Goal: Task Accomplishment & Management: Complete application form

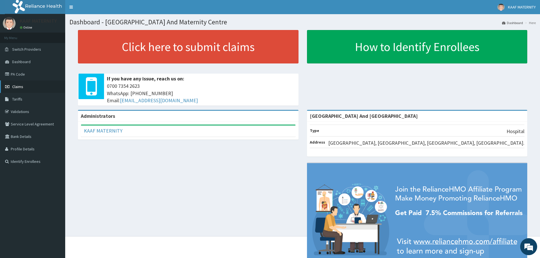
click at [21, 86] on span "Claims" at bounding box center [17, 86] width 11 height 5
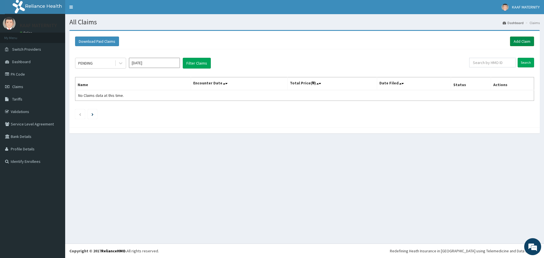
click at [518, 39] on link "Add Claim" at bounding box center [522, 42] width 24 height 10
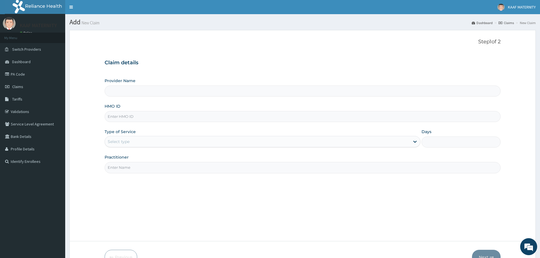
click at [122, 117] on input "HMO ID" at bounding box center [303, 116] width 396 height 11
type input "Kaaf Medical Laboratory And Maternity Centre"
paste input "KSB/11368/B"
type input "KSB/11368/B"
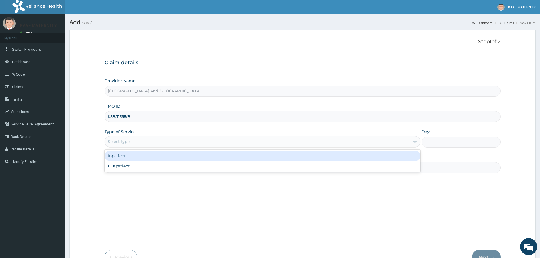
click at [135, 143] on div "Select type" at bounding box center [257, 141] width 305 height 9
click at [134, 156] on div "Inpatient" at bounding box center [263, 156] width 316 height 10
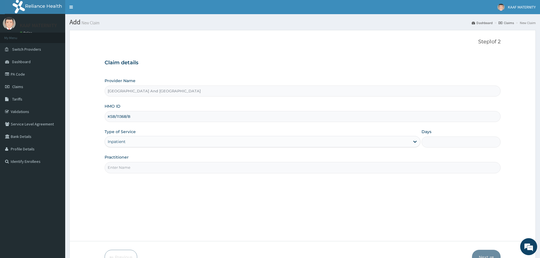
click at [442, 143] on input "Days" at bounding box center [461, 142] width 79 height 11
type input "3"
click at [151, 167] on input "Practitioner" at bounding box center [303, 167] width 396 height 11
type input "DR OBO"
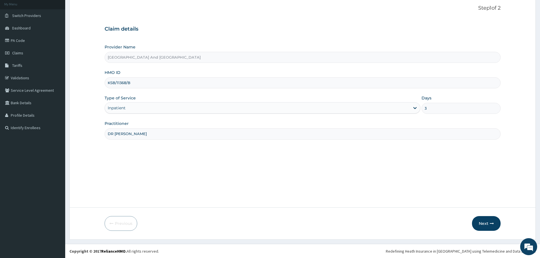
scroll to position [34, 0]
click at [485, 225] on button "Next" at bounding box center [486, 223] width 29 height 15
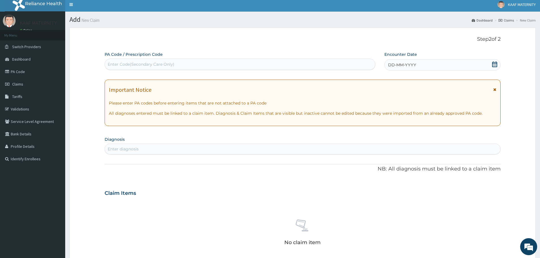
scroll to position [0, 0]
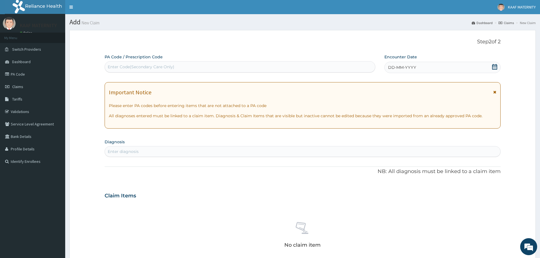
click at [154, 64] on div "Enter Code(Secondary Care Only)" at bounding box center [240, 66] width 270 height 9
paste input "PA/C72722"
type input "PA/C72722"
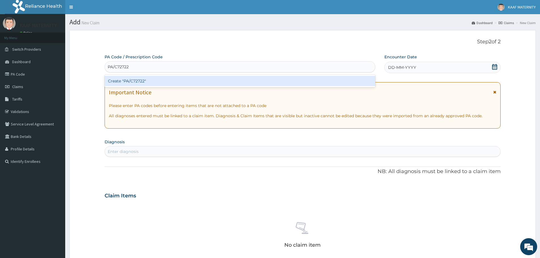
click at [141, 80] on div "Create "PA/C72722"" at bounding box center [240, 81] width 271 height 10
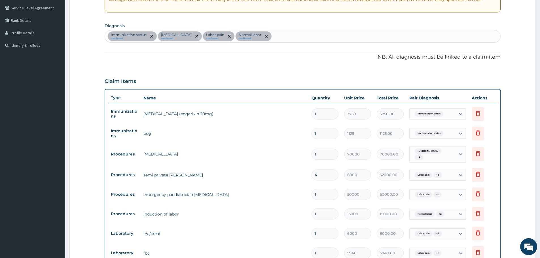
scroll to position [79, 0]
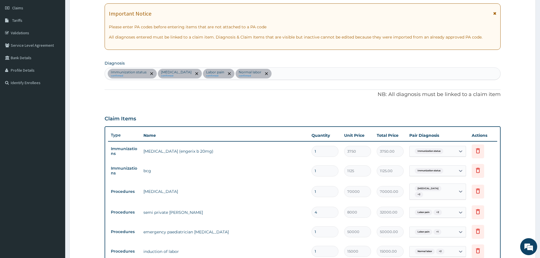
click at [280, 75] on div "Immunization status confirmed Vaginal delivery confirmed Labor pain confirmed N…" at bounding box center [302, 74] width 395 height 12
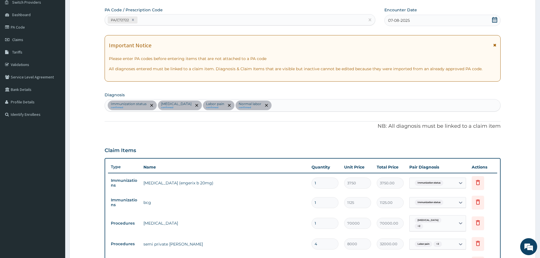
scroll to position [0, 0]
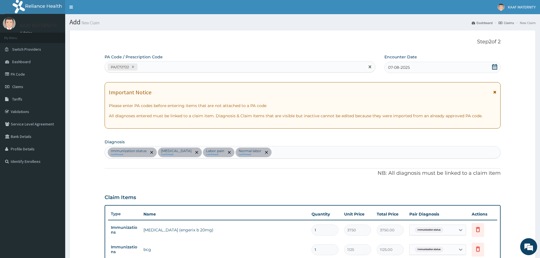
click at [155, 69] on div "PA/C72722" at bounding box center [235, 66] width 260 height 9
paste input "PA/A98482"
type input "PA/A98482"
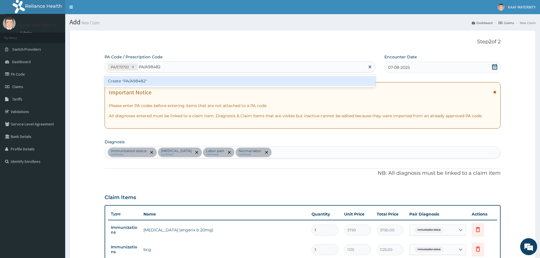
click at [133, 83] on div "Create "PA/A98482"" at bounding box center [240, 81] width 271 height 10
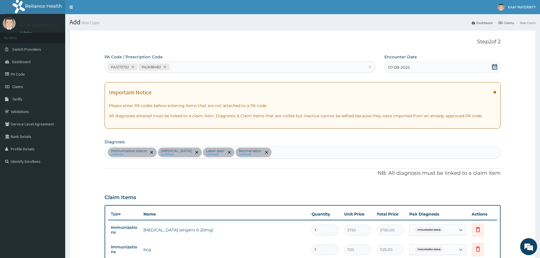
click at [183, 67] on div "PA/C72722 PA/A98482" at bounding box center [235, 66] width 260 height 9
paste input "PA/1446B1"
type input "PA/1446B1"
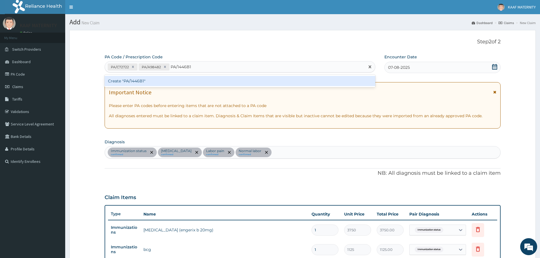
click at [135, 82] on div "Create "PA/1446B1"" at bounding box center [240, 81] width 271 height 10
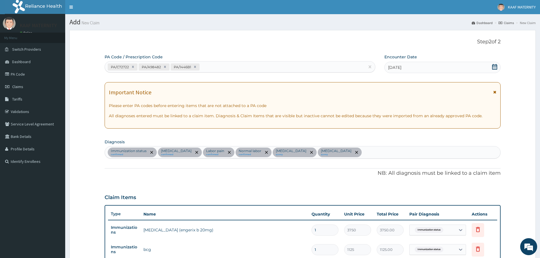
click at [209, 66] on div "PA/C72722 PA/A98482 PA/1446B1" at bounding box center [235, 66] width 260 height 9
paste input "PA/17FC18"
type input "PA/17FC18"
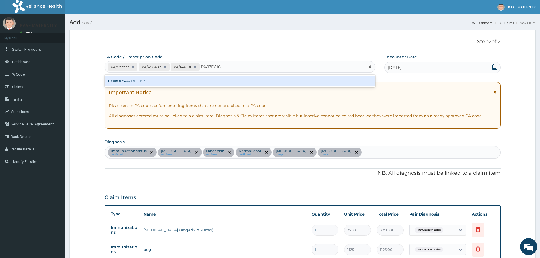
click at [135, 81] on div "Create "PA/17FC18"" at bounding box center [240, 81] width 271 height 10
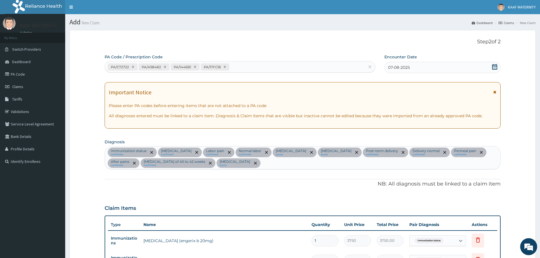
click at [238, 69] on div "PA/C72722 PA/A98482 PA/1446B1 PA/17FC18" at bounding box center [235, 66] width 260 height 9
paste input "PA/8DCA08"
type input "PA/8DCA08"
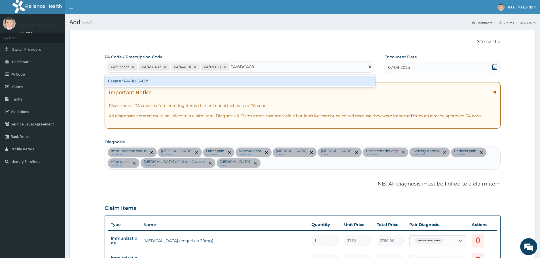
click at [140, 82] on div "Create "PA/8DCA08"" at bounding box center [240, 81] width 271 height 10
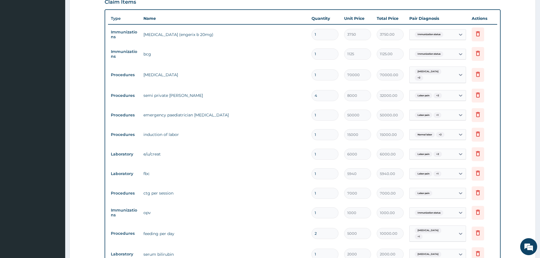
scroll to position [239, 0]
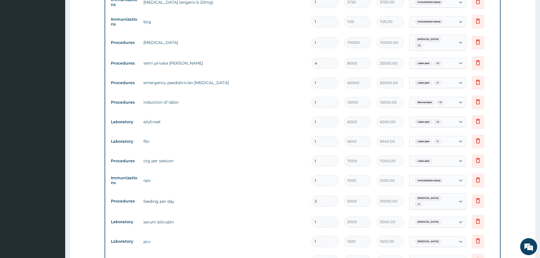
drag, startPoint x: 318, startPoint y: 62, endPoint x: 312, endPoint y: 61, distance: 6.3
click at [312, 61] on input "4" at bounding box center [325, 63] width 27 height 11
type input "3"
type input "24000.00"
type input "3"
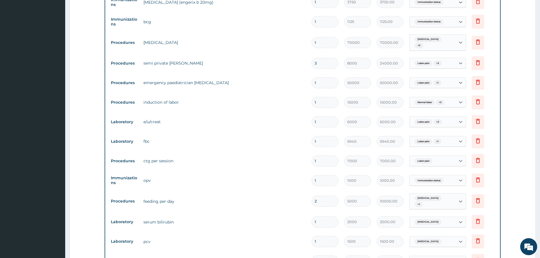
click at [282, 93] on tr "Procedures induction of labor 1 15000 15000.00 Normal labor + 2 Delete" at bounding box center [302, 103] width 389 height 20
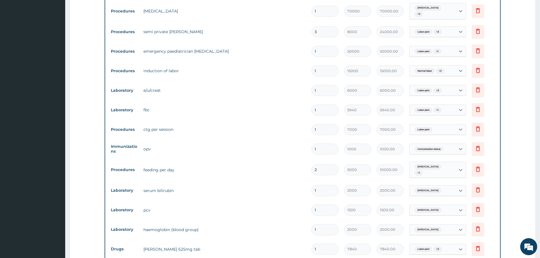
scroll to position [270, 0]
click at [477, 108] on icon at bounding box center [478, 109] width 7 height 7
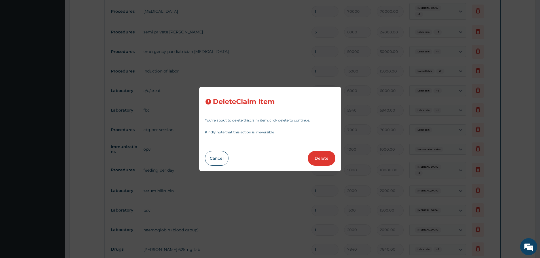
click at [327, 159] on button "Delete" at bounding box center [322, 158] width 28 height 15
type input "7000"
type input "7000.00"
type input "1000"
type input "1000.00"
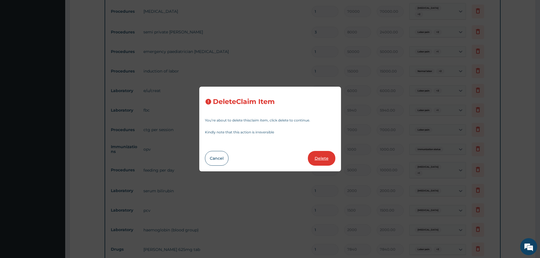
type input "2"
type input "5000"
type input "10000.00"
type input "1"
type input "2000"
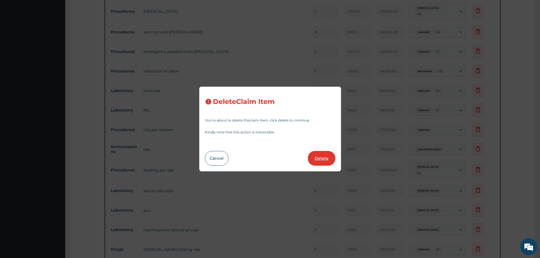
type input "2000.00"
type input "1500"
type input "1500.00"
type input "2000"
type input "2000.00"
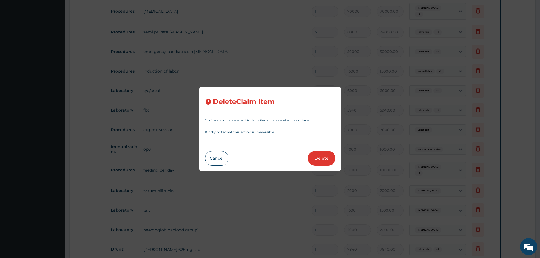
type input "7840"
type input "7840.00"
type input "21"
type input "35"
type input "735.00"
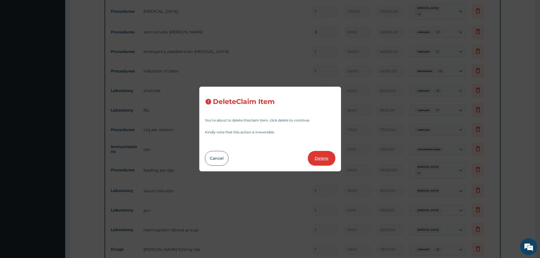
type input "1"
type input "1415"
type input "1415.00"
type input "4"
type input "290"
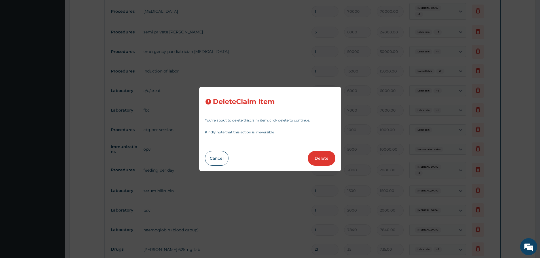
type input "1160.00"
type input "2"
type input "650"
type input "1300.00"
type input "1"
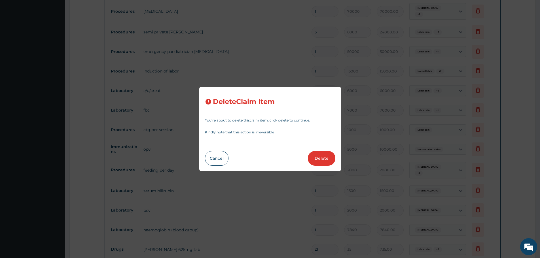
type input "250"
type input "250.00"
type input "28"
type input "15"
type input "420.00"
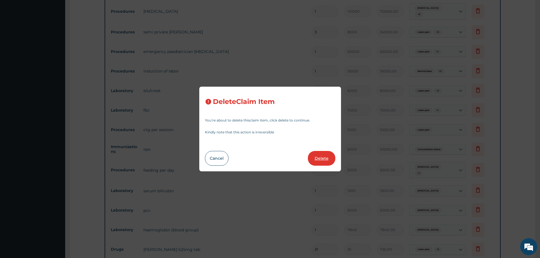
type input "84"
type input "13"
type input "1092.00"
type input "10"
type input "62"
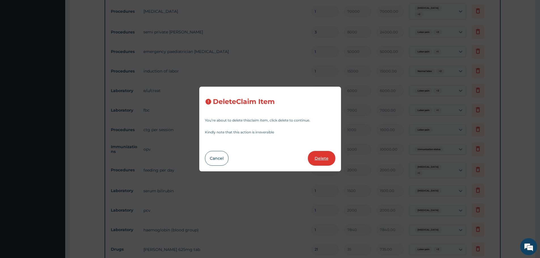
type input "620.00"
type input "1"
type input "385"
type input "385.00"
type input "120"
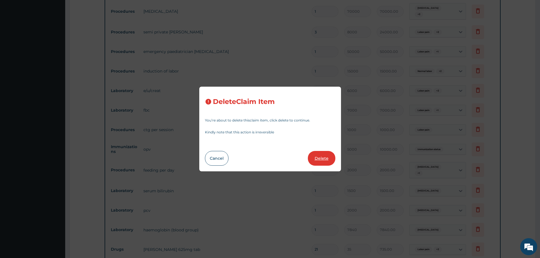
type input "120.00"
type input "28"
type input "15"
type input "420.00"
type input "1"
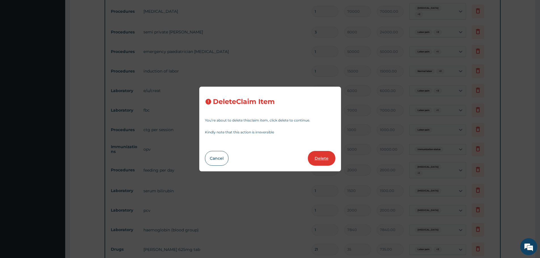
type input "1089"
type input "1089.00"
type input "3"
type input "1050"
type input "3150.00"
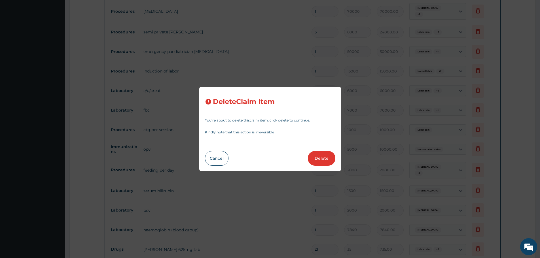
type input "1"
type input "1089"
type input "1089.00"
type input "18"
type input "30"
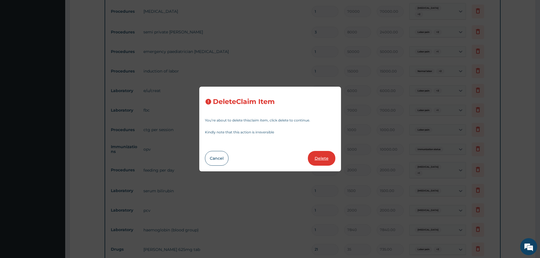
type input "540.00"
type input "6"
type input "1295"
type input "7770.00"
type input "2"
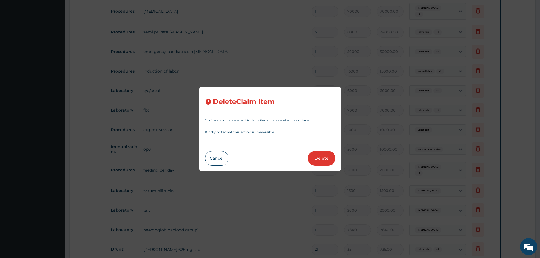
type input "1800"
type input "3600.00"
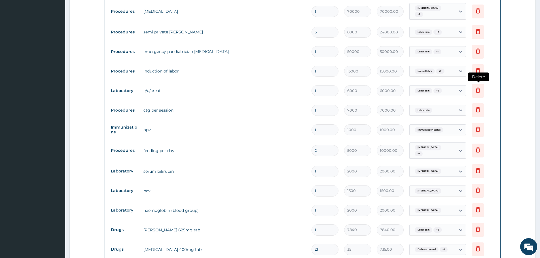
click at [479, 88] on icon at bounding box center [478, 90] width 4 height 5
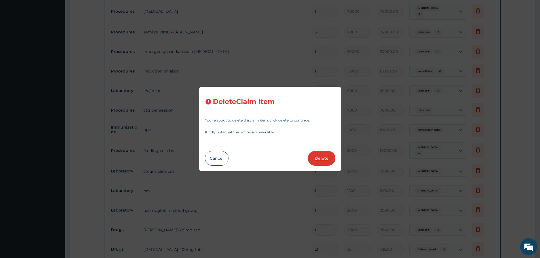
click at [322, 157] on button "Delete" at bounding box center [322, 158] width 28 height 15
type input "7000"
type input "7000.00"
type input "1000"
type input "1000.00"
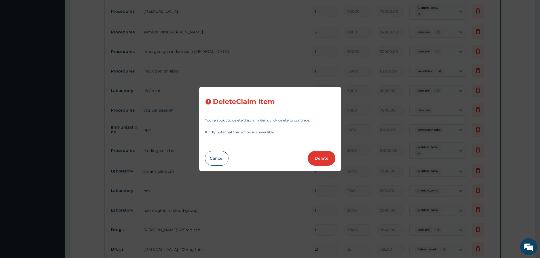
type input "2"
type input "5000"
type input "10000.00"
type input "1"
type input "2000"
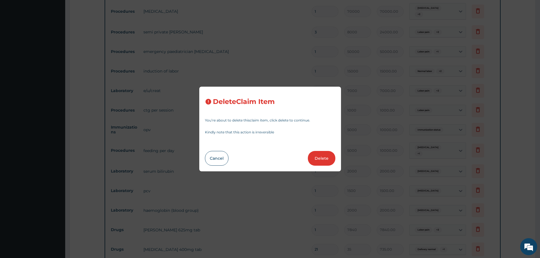
type input "2000.00"
type input "1500"
type input "1500.00"
type input "2000"
type input "2000.00"
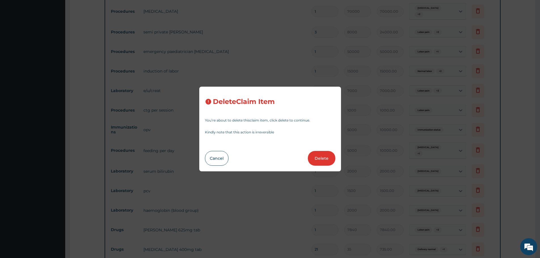
type input "7840"
type input "7840.00"
type input "21"
type input "35"
type input "735.00"
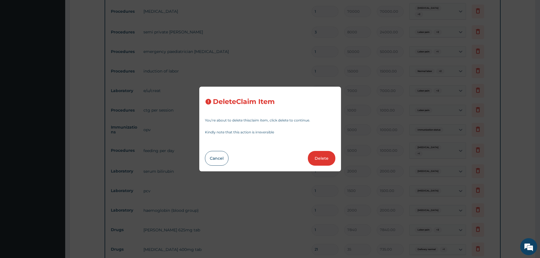
type input "1"
type input "1415"
type input "1415.00"
type input "4"
type input "290"
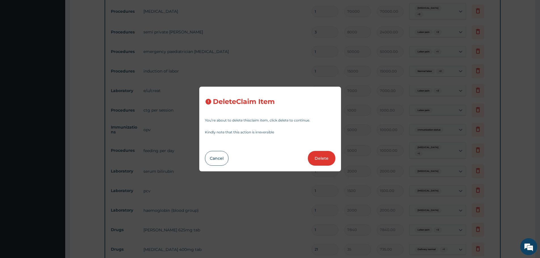
type input "1160.00"
type input "2"
type input "650"
type input "1300.00"
type input "1"
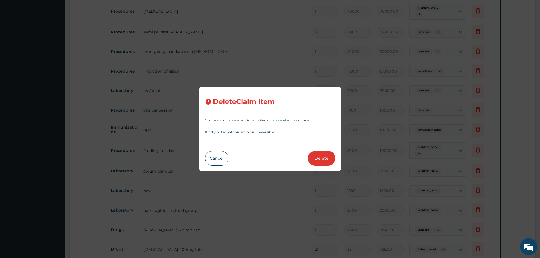
type input "250"
type input "250.00"
type input "28"
type input "15"
type input "420.00"
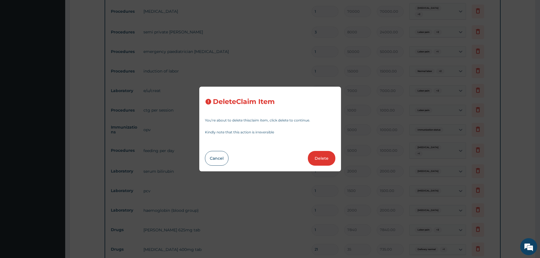
type input "84"
type input "13"
type input "1092.00"
type input "10"
type input "62"
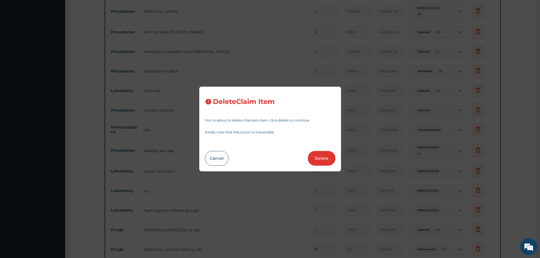
type input "620.00"
type input "1"
type input "385"
type input "385.00"
type input "120"
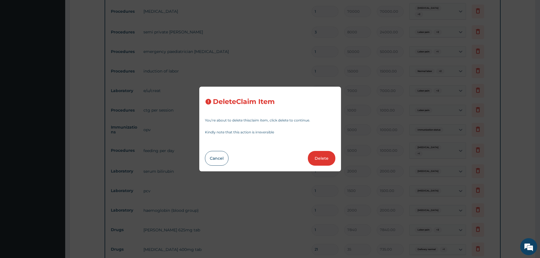
type input "120.00"
type input "28"
type input "15"
type input "420.00"
type input "1"
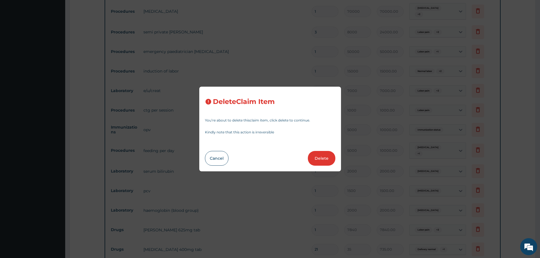
type input "1089"
type input "1089.00"
type input "3"
type input "1050"
type input "3150.00"
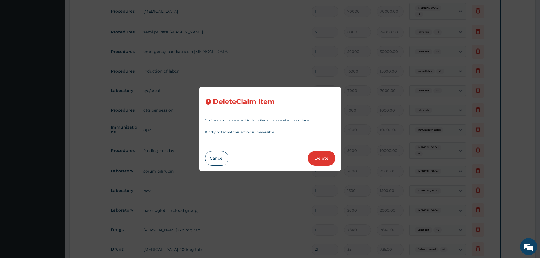
type input "1"
type input "1089"
type input "1089.00"
type input "18"
type input "30"
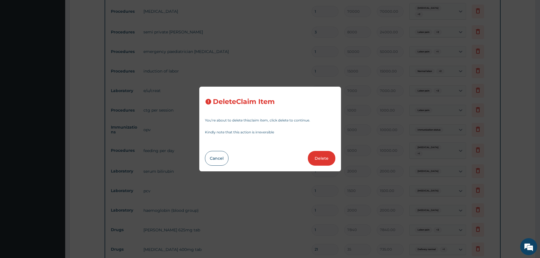
type input "540.00"
type input "6"
type input "1295"
type input "7770.00"
type input "2"
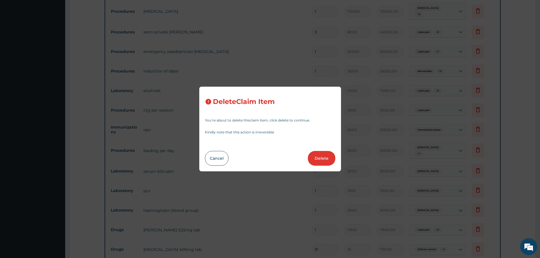
type input "1800"
type input "3600.00"
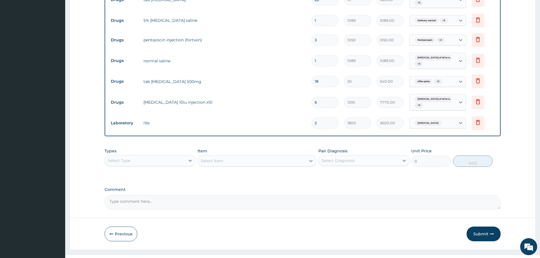
scroll to position [713, 0]
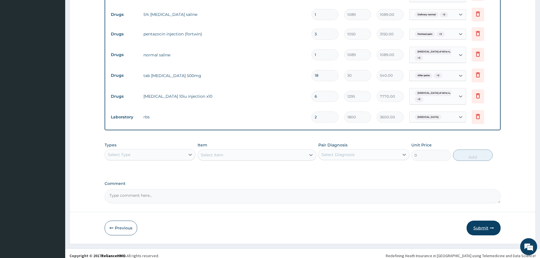
click at [479, 221] on button "Submit" at bounding box center [484, 228] width 34 height 15
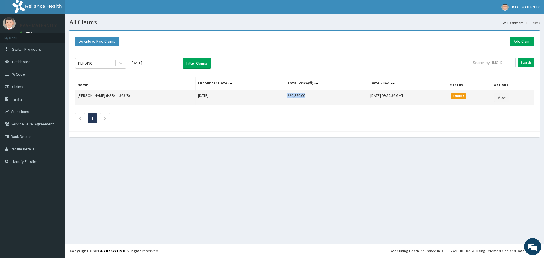
drag, startPoint x: 264, startPoint y: 95, endPoint x: 282, endPoint y: 96, distance: 17.9
click at [285, 96] on td "220,370.00" at bounding box center [326, 97] width 83 height 15
copy td "220,370.00"
click at [502, 97] on link "View" at bounding box center [501, 98] width 15 height 10
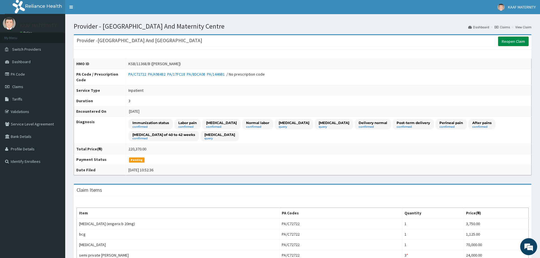
click at [515, 42] on link "Reopen Claim" at bounding box center [513, 42] width 31 height 10
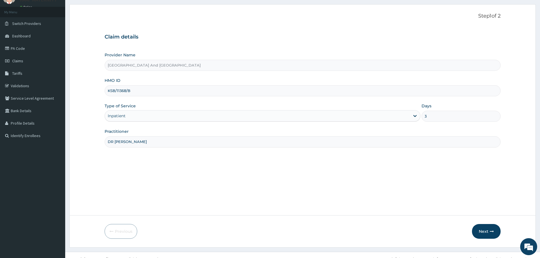
scroll to position [34, 0]
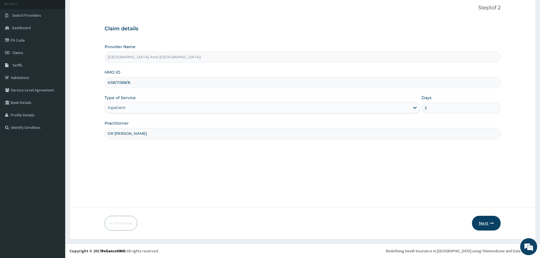
click at [485, 224] on button "Next" at bounding box center [486, 223] width 29 height 15
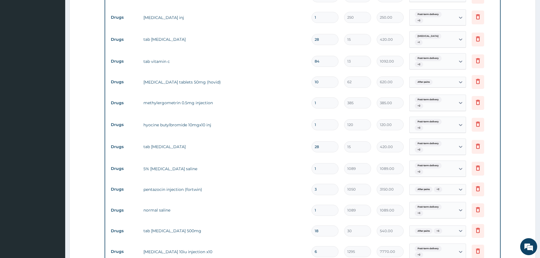
scroll to position [689, 0]
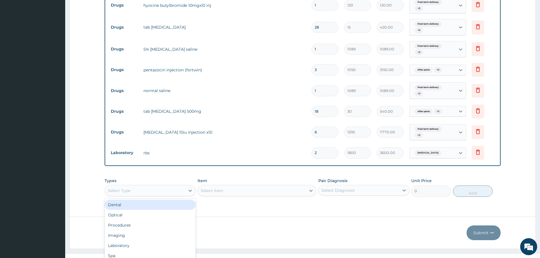
click at [185, 185] on div "option Dental focused, 1 of 10. 10 results available. Use Up and Down to choose…" at bounding box center [150, 190] width 91 height 11
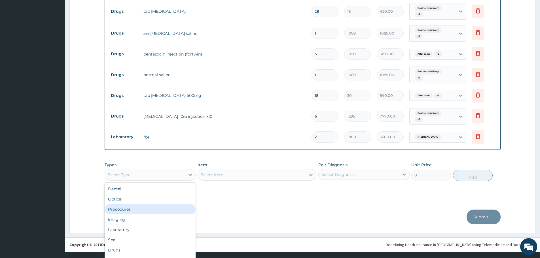
scroll to position [0, 0]
drag, startPoint x: 144, startPoint y: 200, endPoint x: 147, endPoint y: 200, distance: 2.8
click at [145, 204] on div "Procedures" at bounding box center [150, 209] width 91 height 10
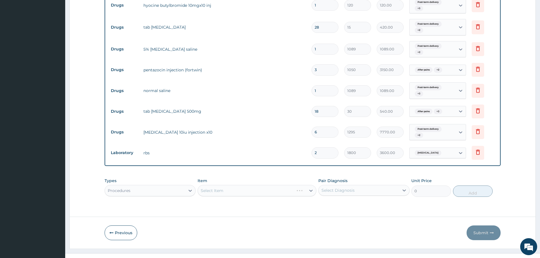
click at [257, 185] on div "Select Item" at bounding box center [257, 190] width 119 height 11
click at [266, 185] on div "Select Item" at bounding box center [257, 190] width 119 height 11
click at [272, 185] on div "Select Item" at bounding box center [257, 190] width 119 height 11
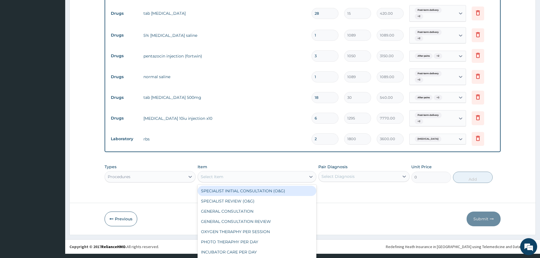
scroll to position [16, 0]
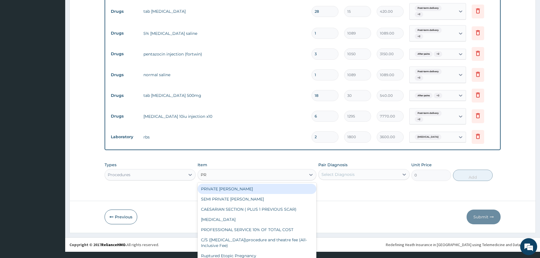
type input "PRO"
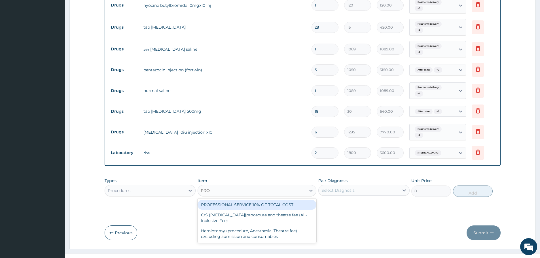
scroll to position [0, 0]
click at [243, 200] on div "PROFESSIONAL SERVICE 10% OF TOTAL COST" at bounding box center [257, 205] width 119 height 10
type input "0.1"
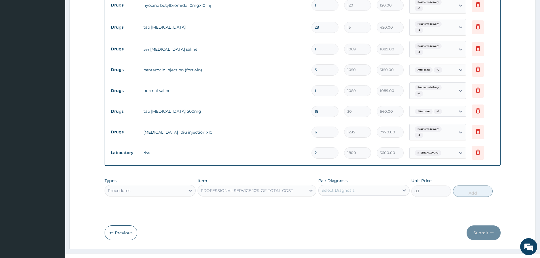
click at [352, 185] on div "Select Diagnosis" at bounding box center [363, 190] width 91 height 11
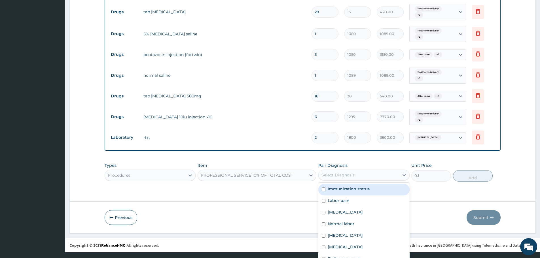
click at [342, 186] on label "Immunization status" at bounding box center [349, 189] width 42 height 6
checkbox input "true"
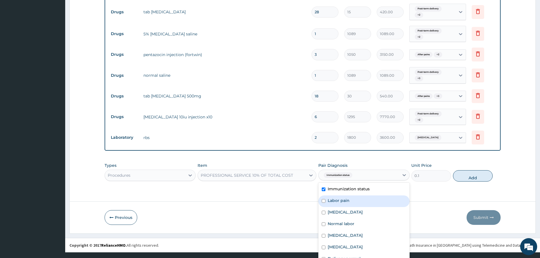
click at [339, 198] on label "Labor pain" at bounding box center [339, 201] width 22 height 6
checkbox input "true"
click at [332, 210] on label "Vaginal delivery" at bounding box center [345, 213] width 35 height 6
checkbox input "true"
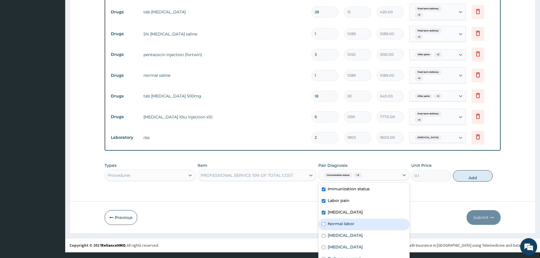
click at [331, 221] on label "Normal labor" at bounding box center [341, 224] width 27 height 6
checkbox input "true"
click at [330, 233] on label "Neonatal jaundice" at bounding box center [345, 236] width 35 height 6
checkbox input "true"
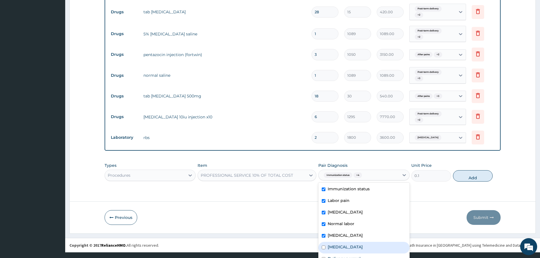
click at [329, 244] on label "Anemia" at bounding box center [345, 247] width 35 height 6
checkbox input "true"
click at [328, 256] on label "Delivery normal" at bounding box center [344, 259] width 33 height 6
checkbox input "true"
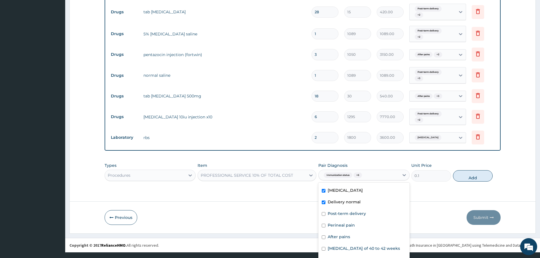
scroll to position [62, 0]
click at [331, 211] on label "Post-term delivery" at bounding box center [347, 214] width 38 height 6
checkbox input "true"
click at [327, 220] on div "Perineal pain" at bounding box center [363, 226] width 91 height 12
checkbox input "true"
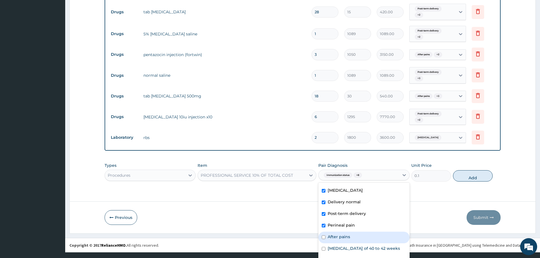
click at [329, 234] on label "After pains" at bounding box center [339, 237] width 22 height 6
checkbox input "true"
click at [330, 246] on label "Post-term pregnancy of 40 to 42 weeks" at bounding box center [364, 249] width 72 height 6
checkbox input "true"
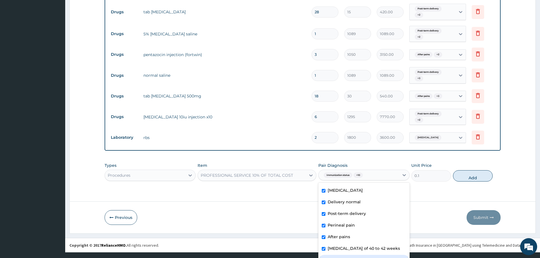
click at [324, 255] on div "Neonatal hypoglycemia" at bounding box center [363, 261] width 91 height 12
checkbox input "true"
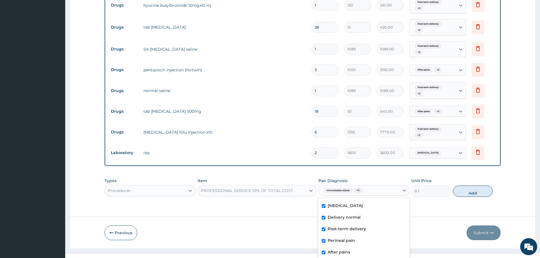
click at [467, 175] on div "Types Procedures Item PROFESSIONAL SERVICE 10% OF TOTAL COST Pair Diagnosis opt…" at bounding box center [303, 187] width 396 height 24
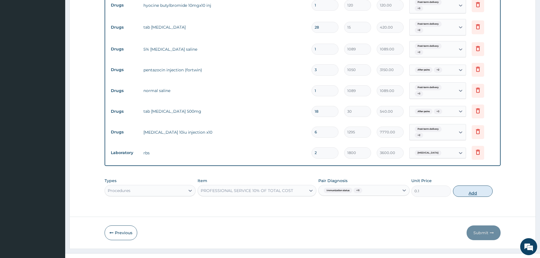
click at [468, 186] on button "Add" at bounding box center [473, 191] width 40 height 11
type input "0"
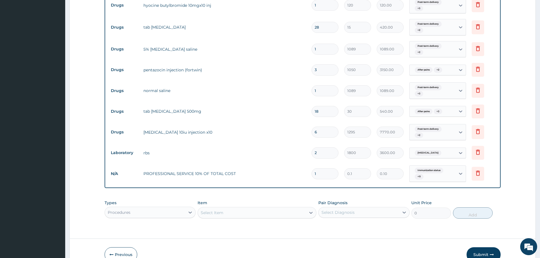
drag, startPoint x: 319, startPoint y: 166, endPoint x: 310, endPoint y: 165, distance: 9.4
click at [310, 166] on td "1" at bounding box center [325, 174] width 33 height 17
drag, startPoint x: 332, startPoint y: 165, endPoint x: 327, endPoint y: 166, distance: 5.7
click at [332, 168] on input "1" at bounding box center [325, 173] width 27 height 11
click at [321, 168] on input "1" at bounding box center [325, 173] width 27 height 11
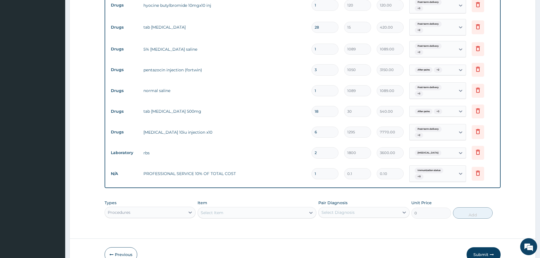
click at [321, 168] on input "1" at bounding box center [325, 173] width 27 height 11
drag, startPoint x: 317, startPoint y: 163, endPoint x: 310, endPoint y: 163, distance: 7.1
click at [310, 166] on td "1" at bounding box center [325, 174] width 33 height 17
type input "22037000"
type input "2203700.00"
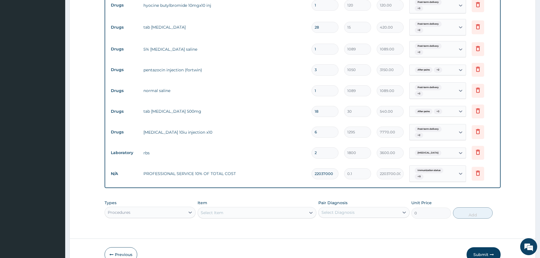
type input "2203700"
type input "220370.00"
type input "220370"
type input "22037.00"
type input "22037"
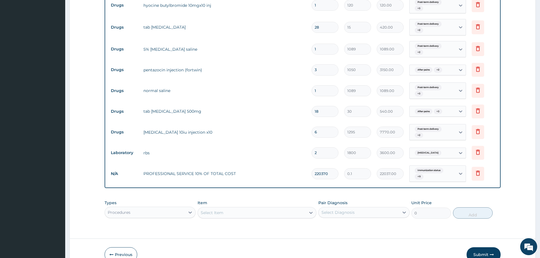
type input "2203.70"
type input "220370"
type input "22037.00"
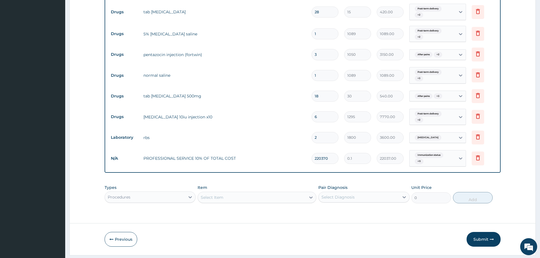
scroll to position [711, 0]
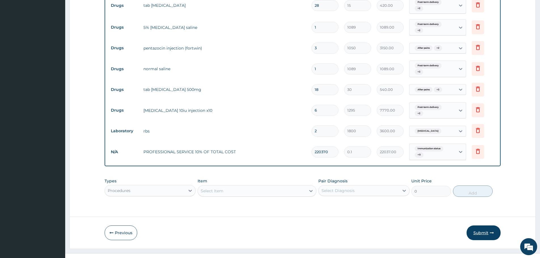
type input "220370"
click at [478, 226] on button "Submit" at bounding box center [484, 233] width 34 height 15
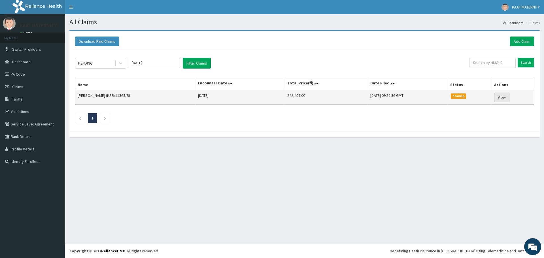
click at [502, 98] on link "View" at bounding box center [501, 98] width 15 height 10
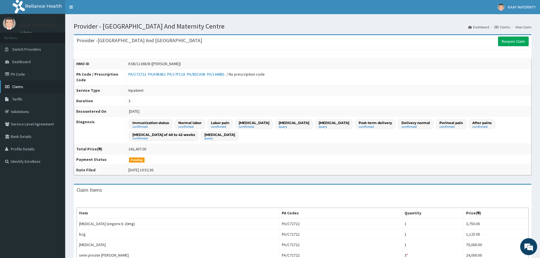
click at [16, 85] on span "Claims" at bounding box center [17, 86] width 11 height 5
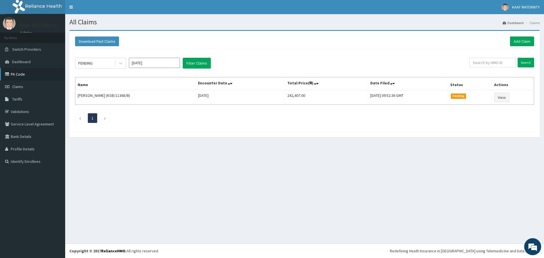
click at [20, 72] on link "PA Code" at bounding box center [32, 74] width 65 height 12
click at [521, 40] on link "Add Claim" at bounding box center [522, 42] width 24 height 10
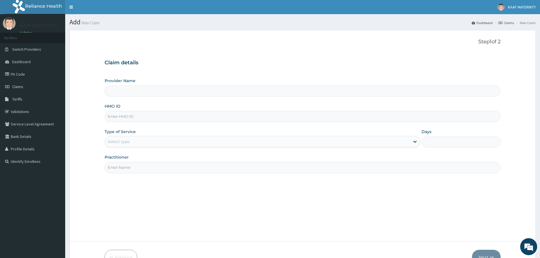
type input "Kaaf Medical Laboratory And Maternity Centre"
click at [123, 118] on input "HMO ID" at bounding box center [303, 116] width 396 height 11
type input "AFO/10004/A"
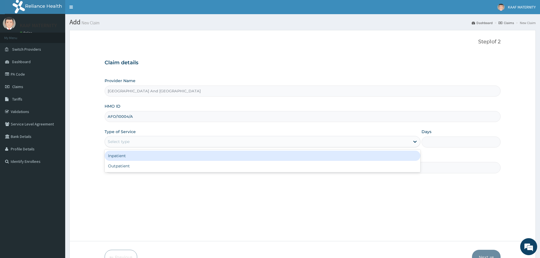
click at [126, 142] on div "Select type" at bounding box center [119, 142] width 22 height 6
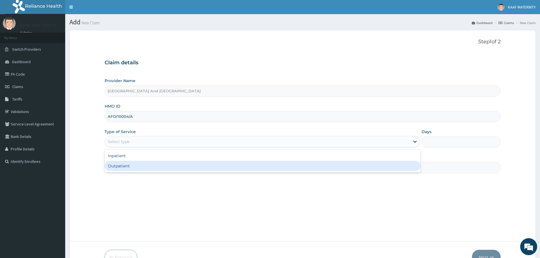
click at [122, 166] on div "Outpatient" at bounding box center [263, 166] width 316 height 10
type input "1"
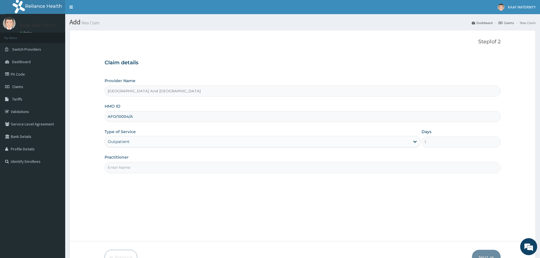
click at [133, 168] on input "Practitioner" at bounding box center [303, 167] width 396 height 11
click at [134, 170] on input "Practitioner" at bounding box center [303, 167] width 396 height 11
type input "DR VICTOR"
click at [481, 255] on button "Next" at bounding box center [486, 257] width 29 height 15
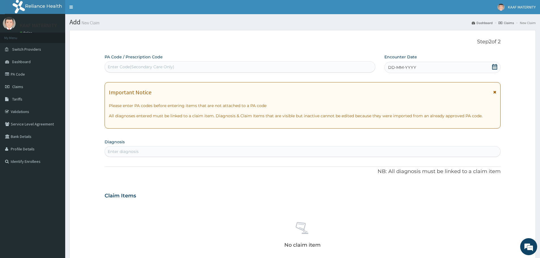
click at [492, 65] on icon at bounding box center [494, 67] width 5 height 6
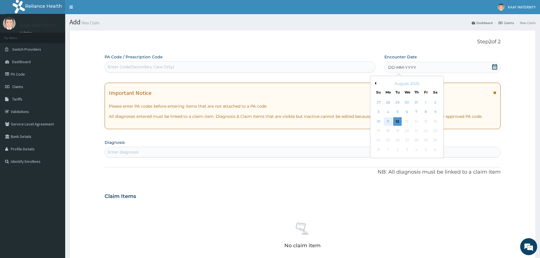
click at [388, 121] on div "11" at bounding box center [388, 121] width 9 height 9
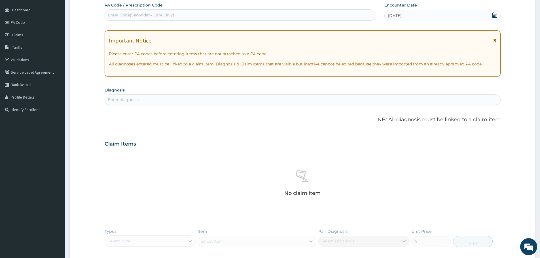
scroll to position [57, 0]
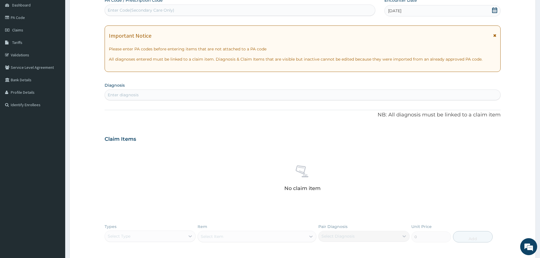
click at [158, 95] on div "Enter diagnosis" at bounding box center [302, 94] width 395 height 9
type input "acute upper respi"
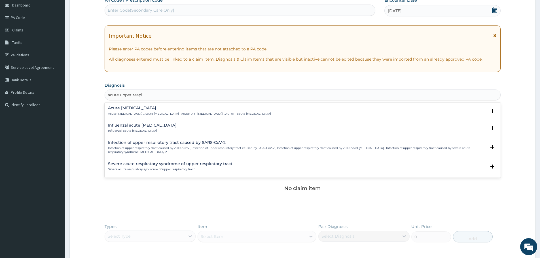
click at [142, 109] on h4 "Acute upper respiratory infection" at bounding box center [189, 108] width 163 height 4
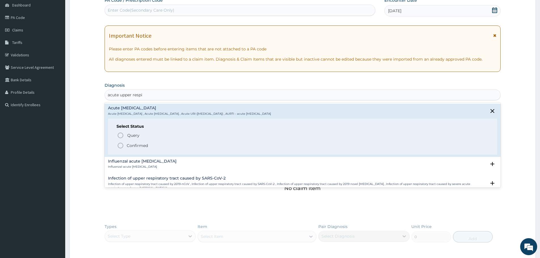
click at [121, 145] on icon "status option filled" at bounding box center [120, 145] width 7 height 7
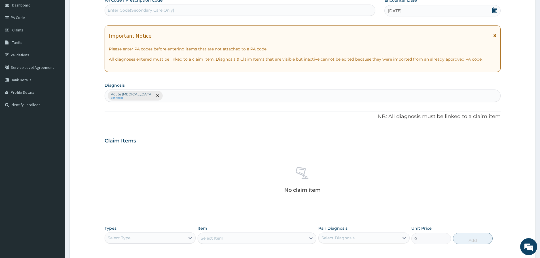
click at [191, 97] on div "Acute upper respiratory infection Confirmed" at bounding box center [302, 96] width 395 height 12
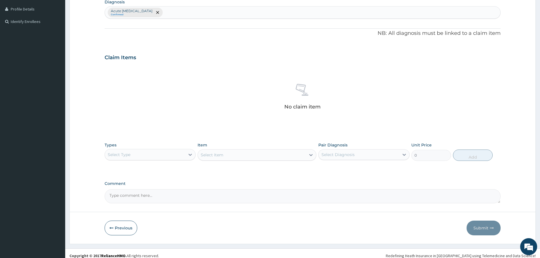
scroll to position [142, 0]
click at [176, 155] on div "Select Type" at bounding box center [145, 153] width 80 height 9
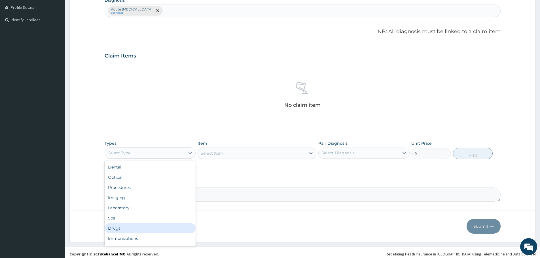
click at [126, 227] on div "Drugs" at bounding box center [150, 228] width 91 height 10
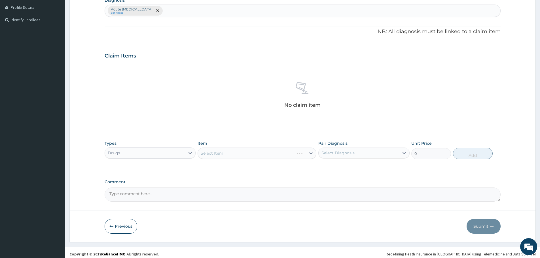
click at [270, 155] on div "Select Item" at bounding box center [257, 153] width 119 height 11
click at [270, 155] on div "Select Item" at bounding box center [252, 153] width 108 height 9
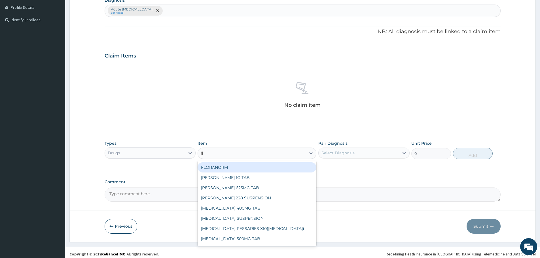
type input "fle"
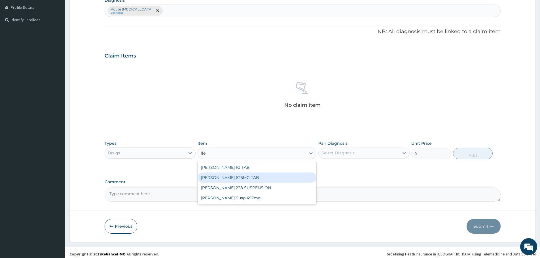
click at [243, 179] on div "FLEMING 625MG TAB" at bounding box center [257, 178] width 119 height 10
type input "7840"
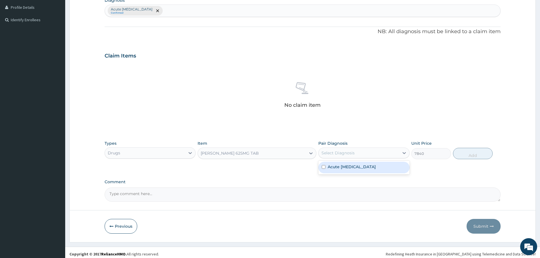
click at [344, 151] on div "Select Diagnosis" at bounding box center [337, 153] width 33 height 6
click at [343, 171] on div "Acute upper respiratory infection" at bounding box center [363, 168] width 91 height 12
checkbox input "true"
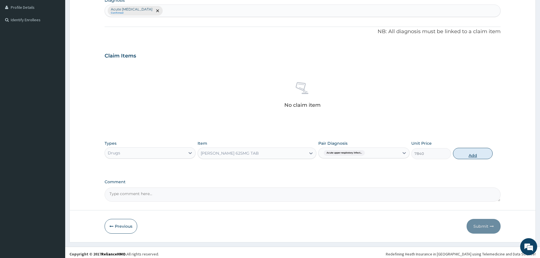
click at [468, 152] on button "Add" at bounding box center [473, 153] width 40 height 11
type input "0"
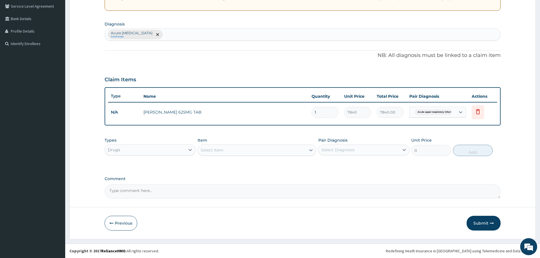
click at [228, 149] on div "Select Item" at bounding box center [252, 150] width 108 height 9
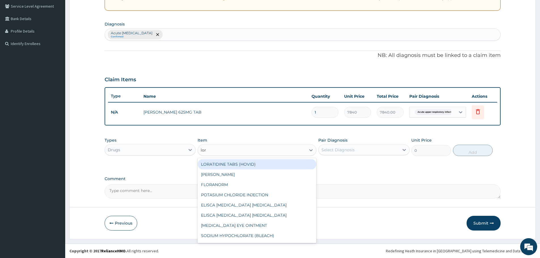
type input "lora"
click at [252, 166] on div "LORATIDINE TABS (HOVID)" at bounding box center [257, 164] width 119 height 10
type input "45"
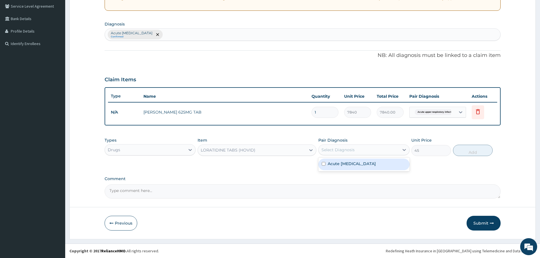
click at [351, 149] on div "Select Diagnosis" at bounding box center [337, 150] width 33 height 6
click at [348, 166] on label "Acute upper respiratory infection" at bounding box center [352, 164] width 48 height 6
checkbox input "true"
click at [466, 150] on button "Add" at bounding box center [473, 150] width 40 height 11
type input "0"
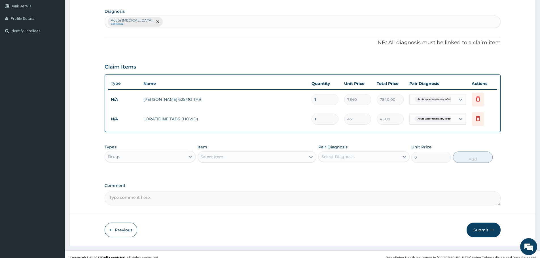
scroll to position [138, 0]
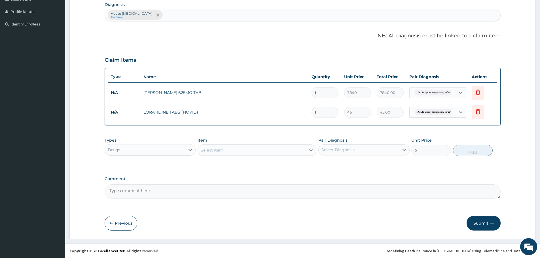
drag, startPoint x: 323, startPoint y: 113, endPoint x: 301, endPoint y: 115, distance: 23.1
click at [301, 115] on tr "N/A LORATIDINE TABS (HOVID) 1 45 45.00 Acute upper respiratory infect... Delete" at bounding box center [302, 113] width 389 height 20
type input "5"
type input "225.00"
type input "5"
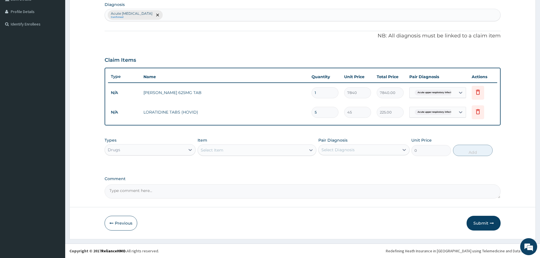
click at [381, 190] on textarea "Comment" at bounding box center [303, 192] width 396 height 14
click at [476, 225] on button "Submit" at bounding box center [484, 223] width 34 height 15
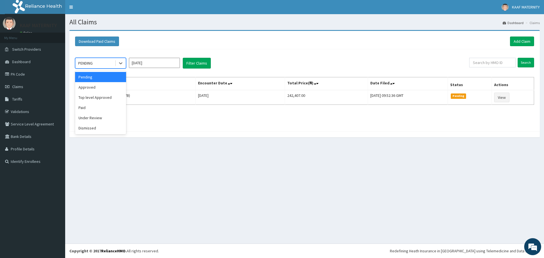
click at [112, 64] on div "PENDING" at bounding box center [94, 63] width 39 height 9
click at [97, 90] on div "Approved" at bounding box center [100, 87] width 51 height 10
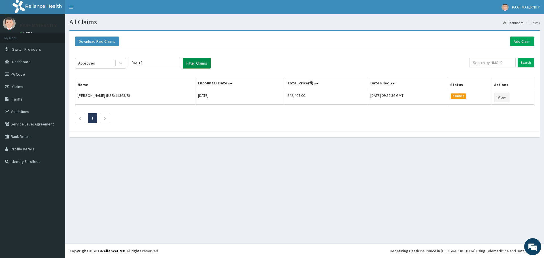
click at [206, 63] on button "Filter Claims" at bounding box center [197, 63] width 28 height 11
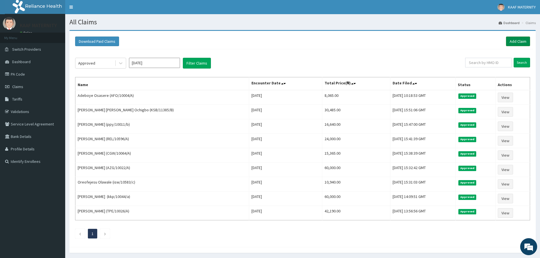
click at [511, 40] on link "Add Claim" at bounding box center [518, 42] width 24 height 10
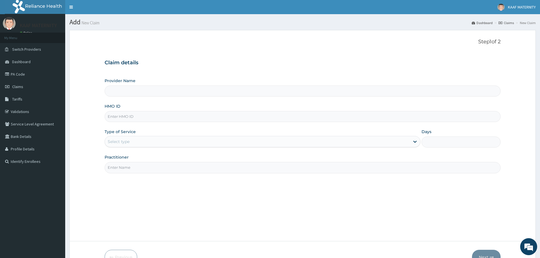
click at [141, 119] on input "HMO ID" at bounding box center [303, 116] width 396 height 11
paste input "lrz/10007/a"
type input "lrz/10007/a"
click at [139, 144] on div "Select type" at bounding box center [257, 141] width 305 height 9
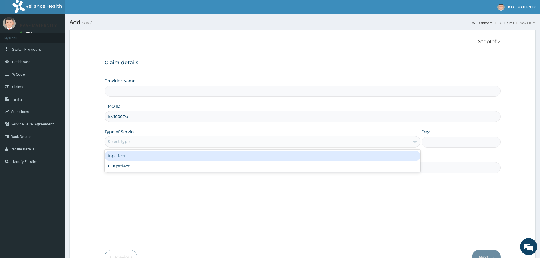
type input "[GEOGRAPHIC_DATA] And [GEOGRAPHIC_DATA]"
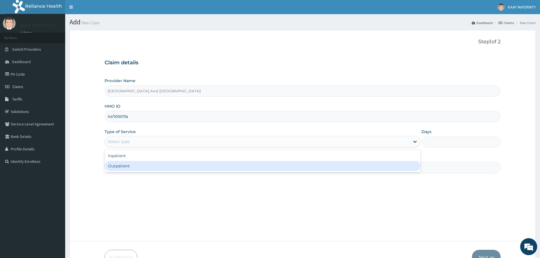
click at [130, 168] on div "Outpatient" at bounding box center [263, 166] width 316 height 10
type input "1"
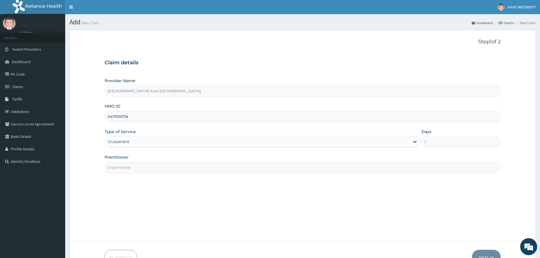
click at [131, 169] on input "Practitioner" at bounding box center [303, 167] width 396 height 11
type input "dr [PERSON_NAME]"
click at [481, 254] on button "Next" at bounding box center [486, 257] width 29 height 15
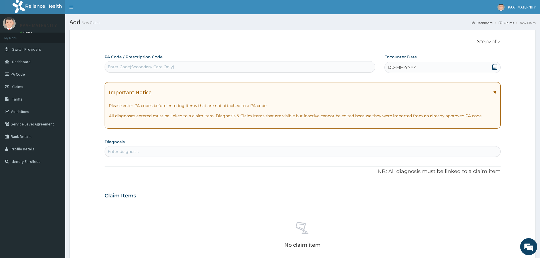
click at [147, 66] on div "Enter Code(Secondary Care Only)" at bounding box center [141, 67] width 67 height 6
paste input "PA/E25811"
type input "PA/E25811"
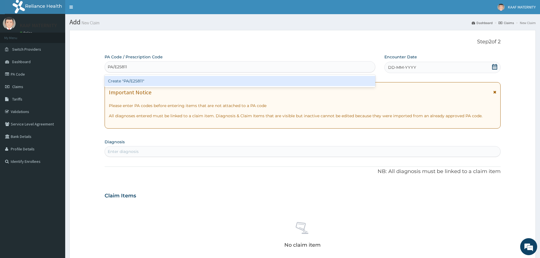
click at [138, 81] on div "Create "PA/E25811"" at bounding box center [240, 81] width 271 height 10
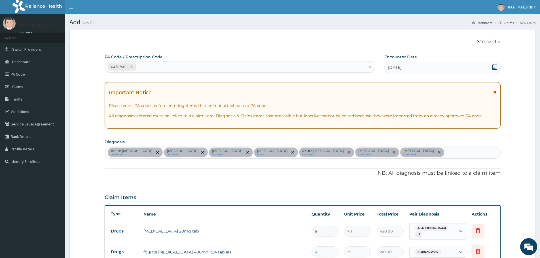
scroll to position [182, 0]
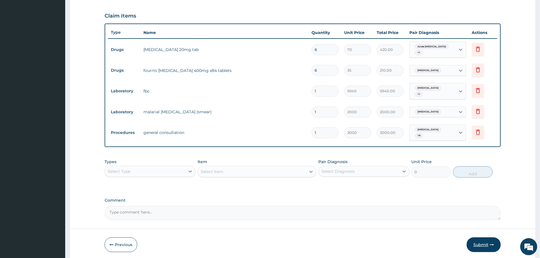
click at [484, 241] on button "Submit" at bounding box center [484, 245] width 34 height 15
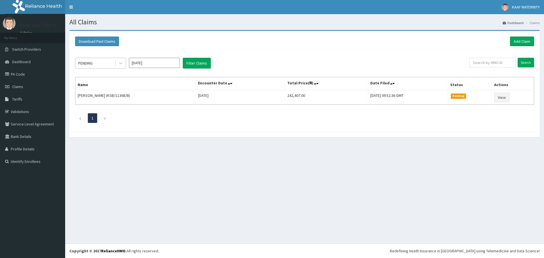
click at [105, 64] on div "PENDING" at bounding box center [94, 63] width 39 height 9
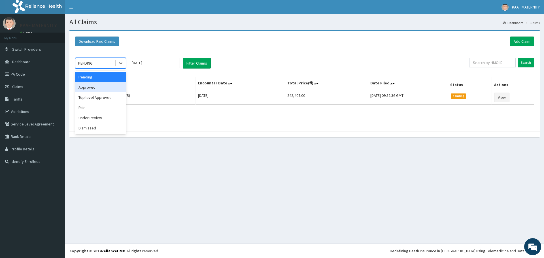
click at [91, 86] on div "Approved" at bounding box center [100, 87] width 51 height 10
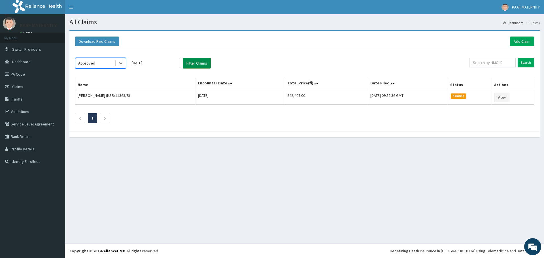
click at [193, 65] on button "Filter Claims" at bounding box center [197, 63] width 28 height 11
